Goal: Find specific page/section: Find specific page/section

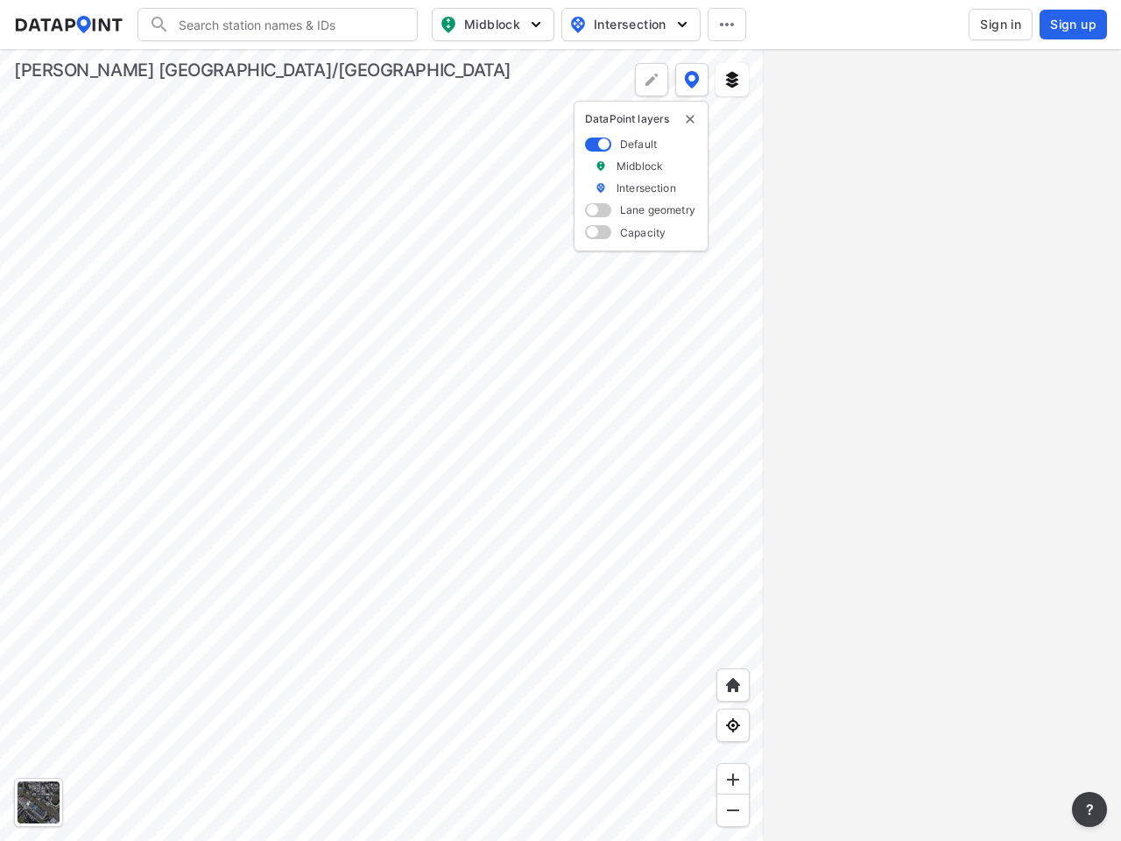
click at [288, 25] on input "Search" at bounding box center [288, 25] width 237 height 28
click at [493, 25] on span "Midblock" at bounding box center [491, 24] width 103 height 21
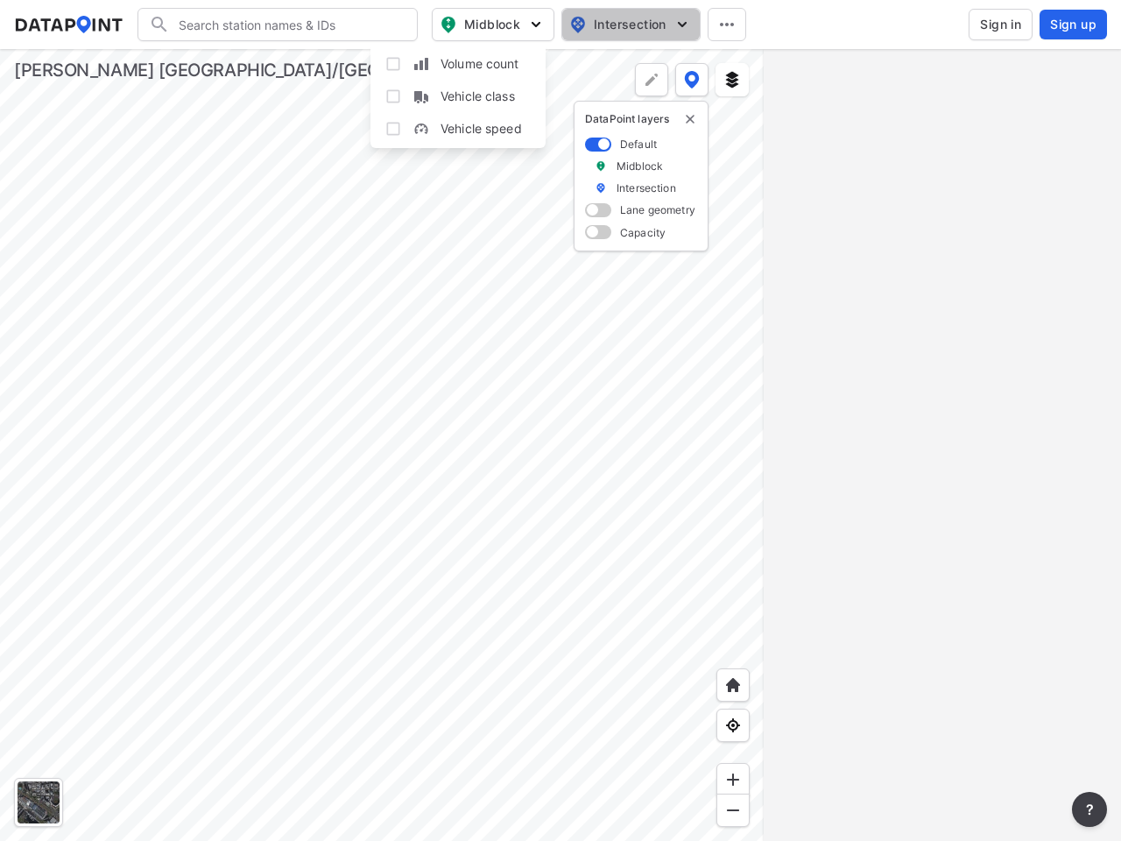
click at [631, 25] on span "Intersection" at bounding box center [629, 24] width 120 height 21
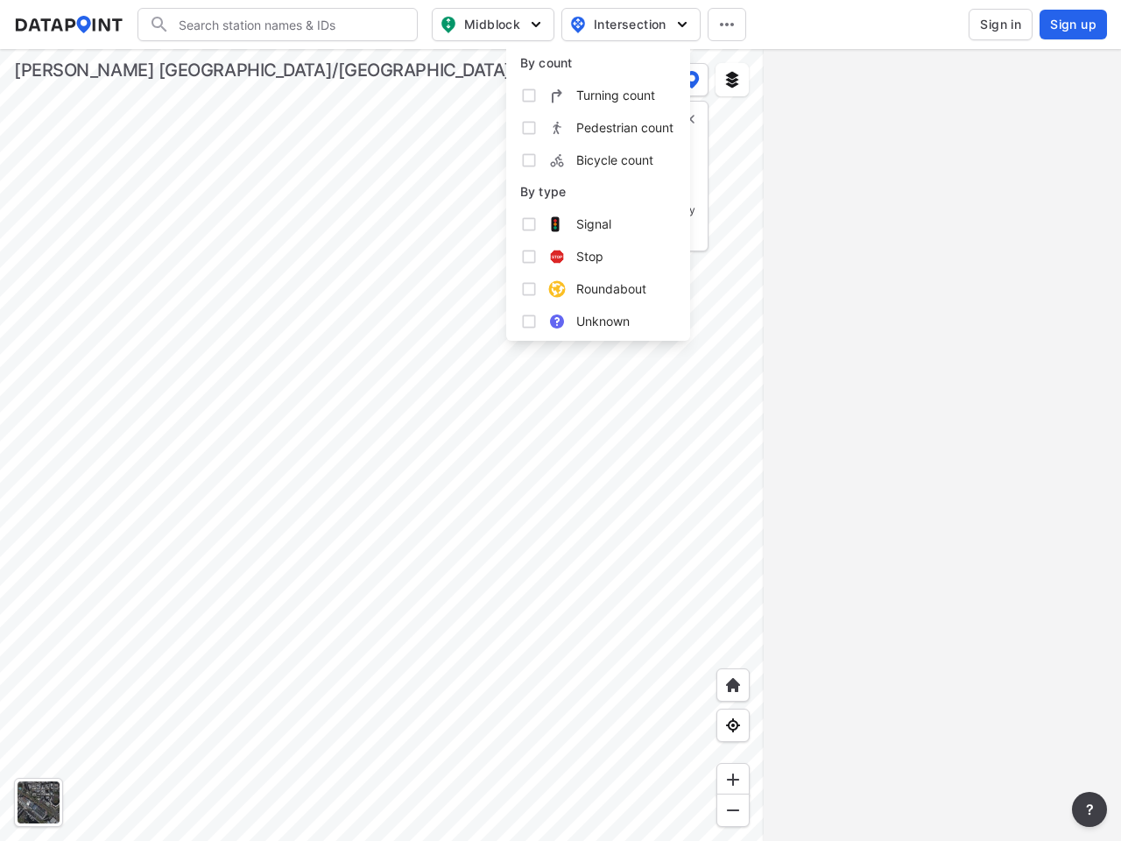
click at [727, 25] on icon at bounding box center [727, 25] width 14 height 4
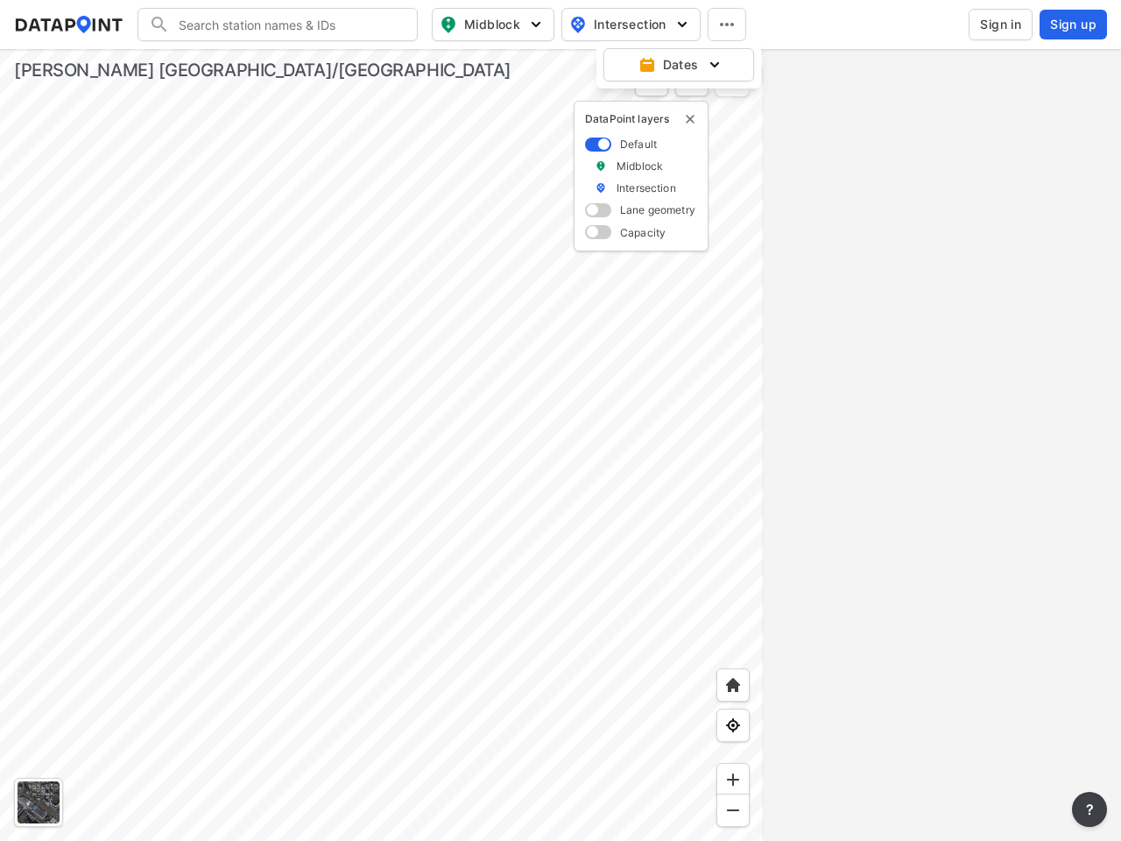
click at [690, 119] on img "delete" at bounding box center [690, 119] width 14 height 14
click at [39, 802] on div at bounding box center [39, 802] width 42 height 42
click at [733, 685] on img at bounding box center [734, 685] width 18 height 18
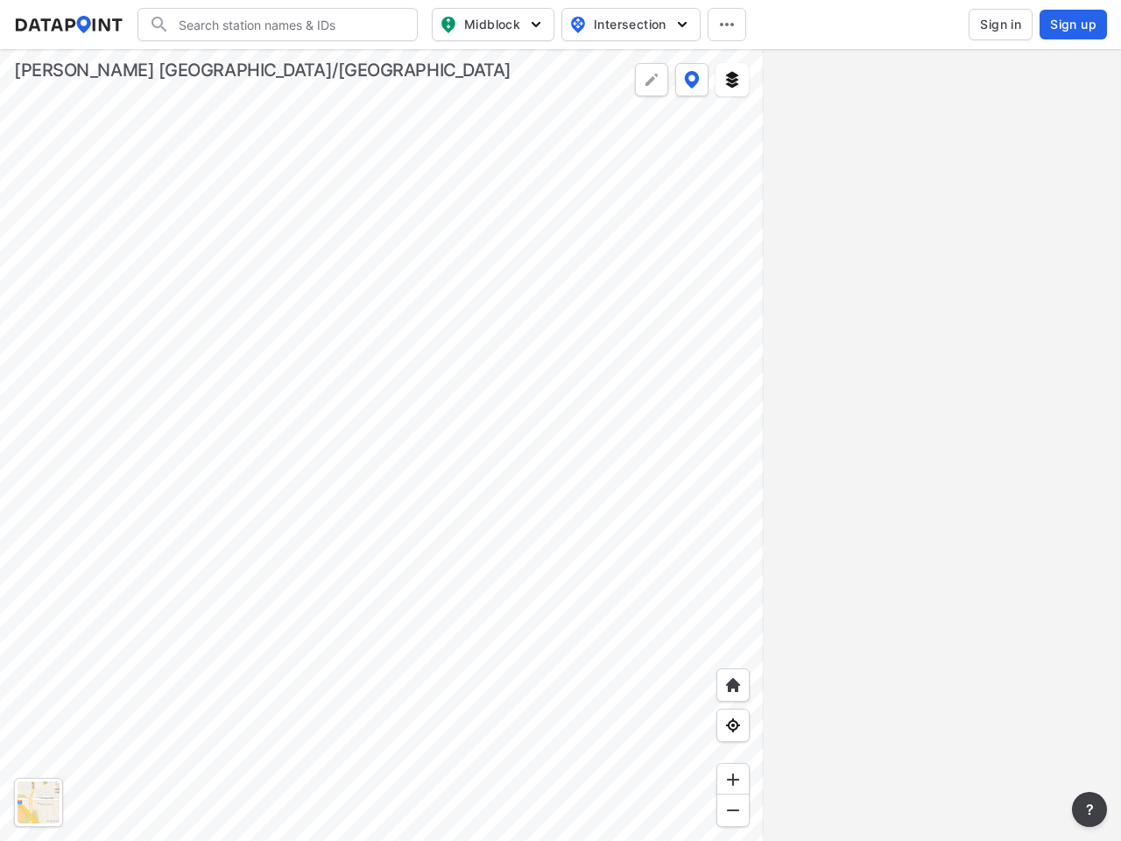
click at [733, 725] on img at bounding box center [734, 726] width 18 height 18
click at [733, 780] on img at bounding box center [734, 780] width 18 height 18
click at [733, 810] on img at bounding box center [734, 811] width 18 height 18
